Goal: Task Accomplishment & Management: Complete application form

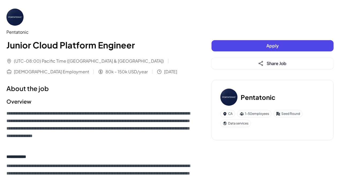
click at [282, 81] on div "Pentatonic CA 1-50 employees Seed Round Data services" at bounding box center [272, 110] width 122 height 60
click at [255, 48] on button "Apply" at bounding box center [272, 45] width 122 height 11
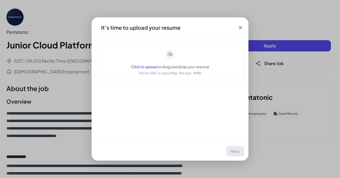
click at [149, 65] on span "Click to upload" at bounding box center [144, 66] width 26 height 5
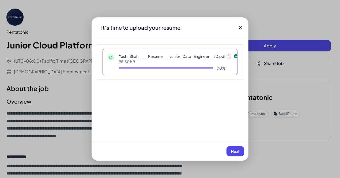
click at [235, 151] on span "Next" at bounding box center [235, 151] width 9 height 5
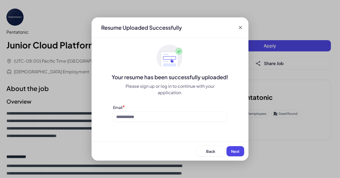
click at [235, 151] on span "Next" at bounding box center [235, 151] width 9 height 5
click at [150, 122] on div "Email * Email is required" at bounding box center [170, 116] width 114 height 24
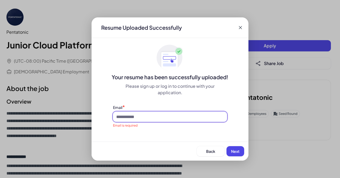
click at [139, 116] on input at bounding box center [170, 117] width 114 height 10
type input "**********"
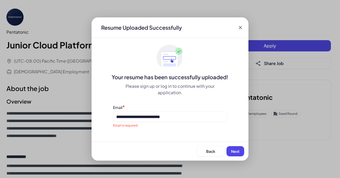
click at [229, 144] on div "Back Next" at bounding box center [169, 151] width 157 height 19
click at [233, 149] on span "Next" at bounding box center [235, 151] width 9 height 5
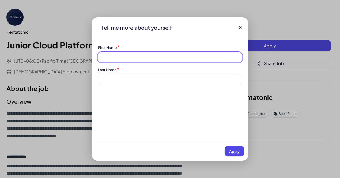
click at [135, 56] on input at bounding box center [170, 57] width 144 height 10
type input "****"
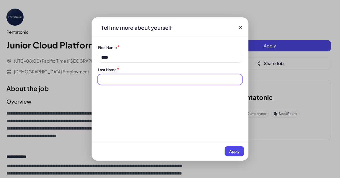
click at [143, 78] on input at bounding box center [170, 79] width 144 height 10
type input "****"
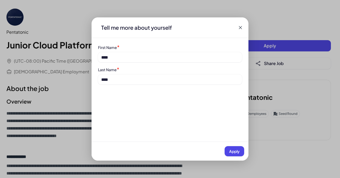
click at [231, 153] on span "Apply" at bounding box center [234, 151] width 10 height 5
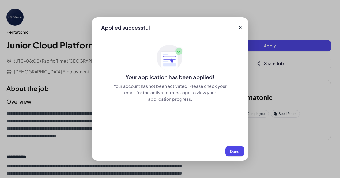
drag, startPoint x: 249, startPoint y: 112, endPoint x: 232, endPoint y: 142, distance: 34.0
click at [249, 112] on div "Application Pentatonic | Junior Cloud Platform Engineer Applied successful Your…" at bounding box center [170, 89] width 340 height 178
click at [231, 148] on button "Done" at bounding box center [234, 151] width 19 height 10
